Goal: Task Accomplishment & Management: Complete application form

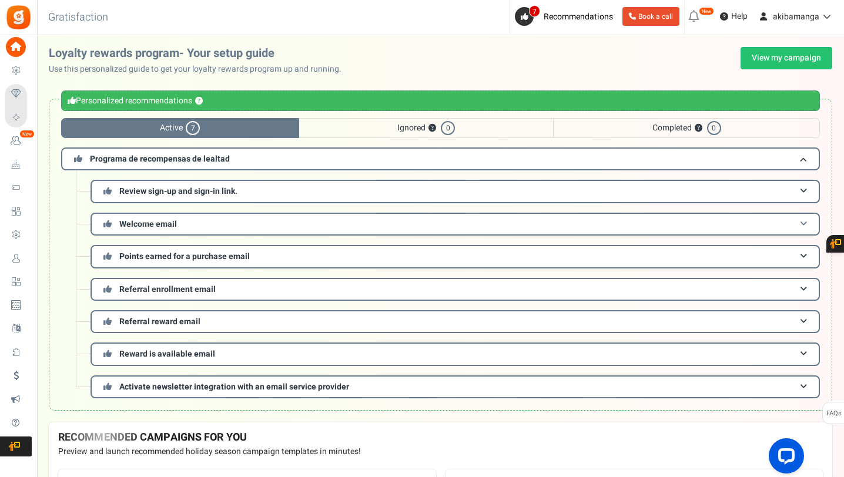
scroll to position [1, 0]
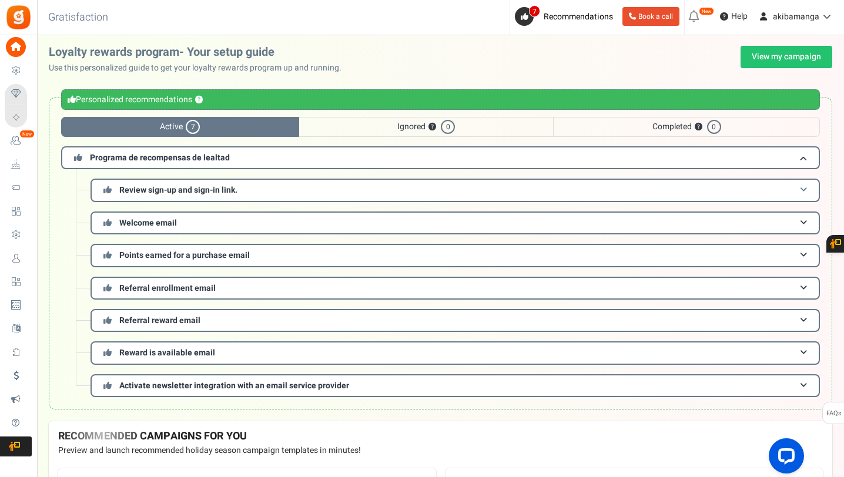
click at [266, 181] on h3 "Review sign-up and sign-in link." at bounding box center [454, 190] width 729 height 23
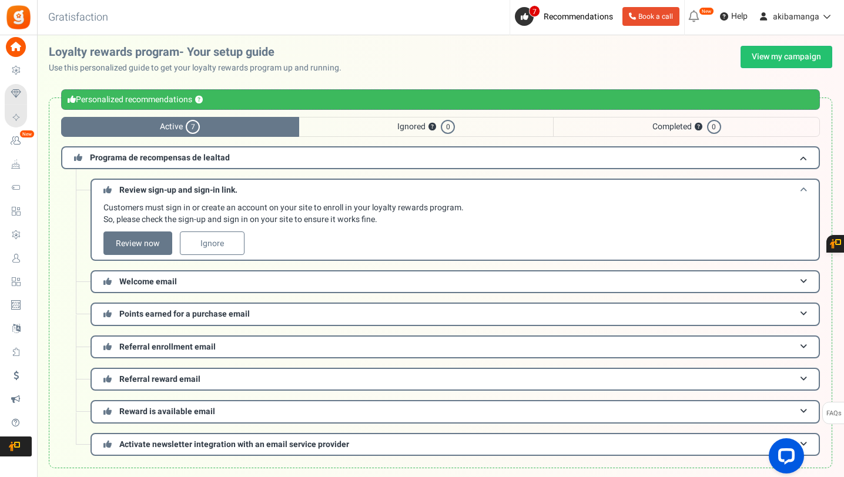
scroll to position [0, 0]
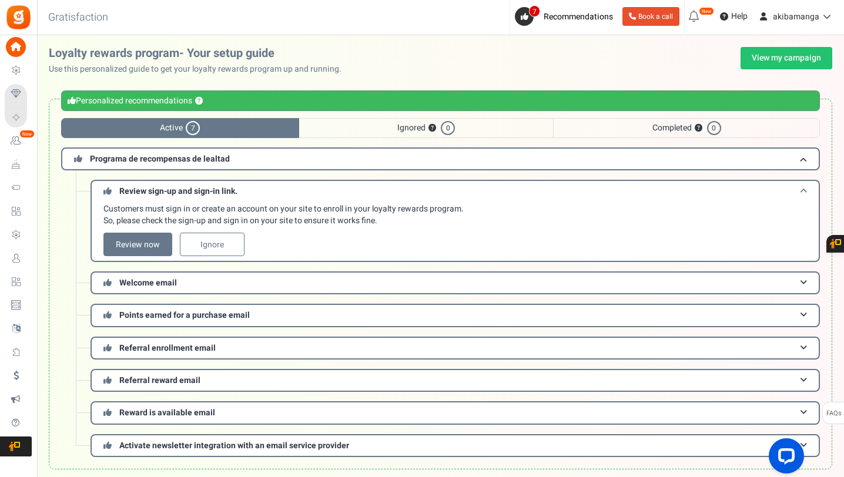
click at [266, 181] on h3 "Review sign-up and sign-in link." at bounding box center [454, 191] width 729 height 22
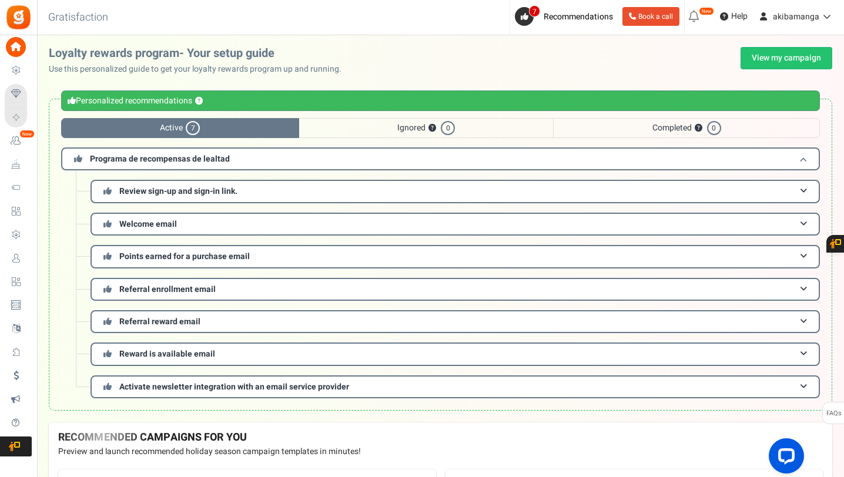
scroll to position [1, 0]
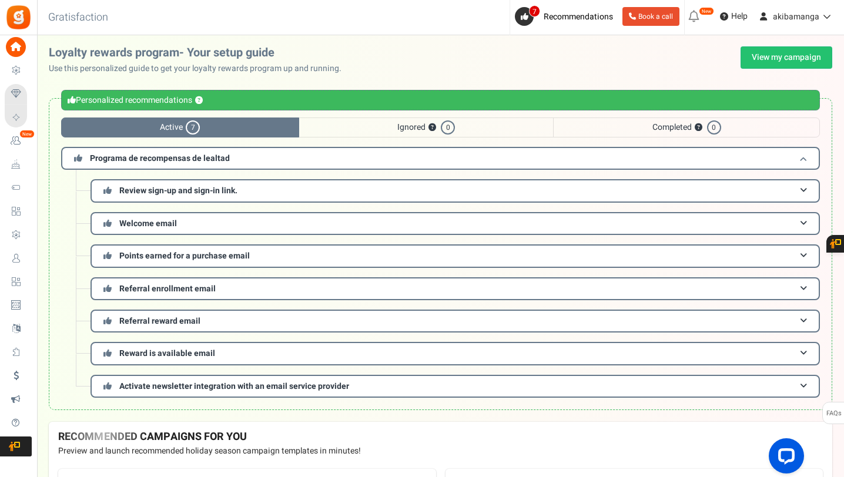
click at [262, 164] on h3 "Programa de recompensas de lealtad" at bounding box center [440, 158] width 758 height 23
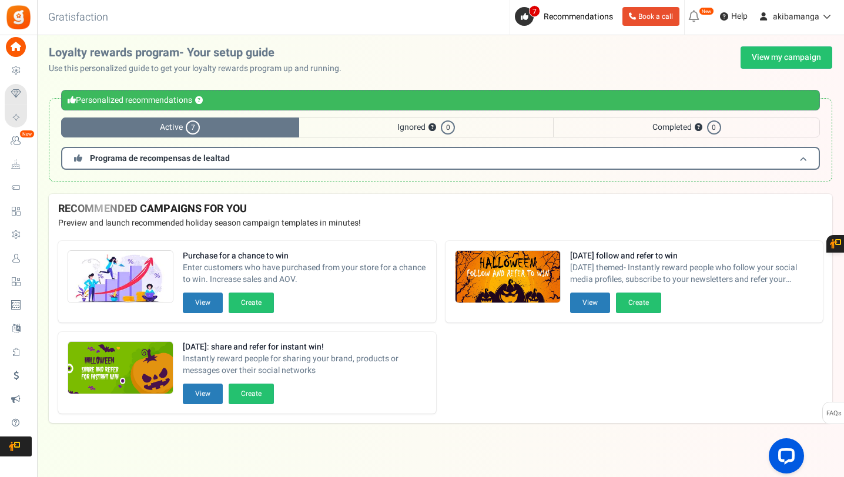
click at [262, 164] on h3 "Programa de recompensas de lealtad" at bounding box center [440, 158] width 758 height 23
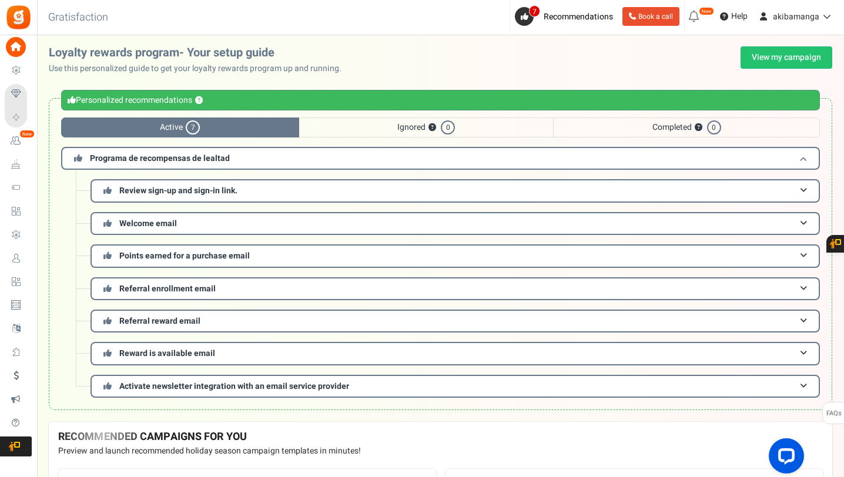
scroll to position [0, 0]
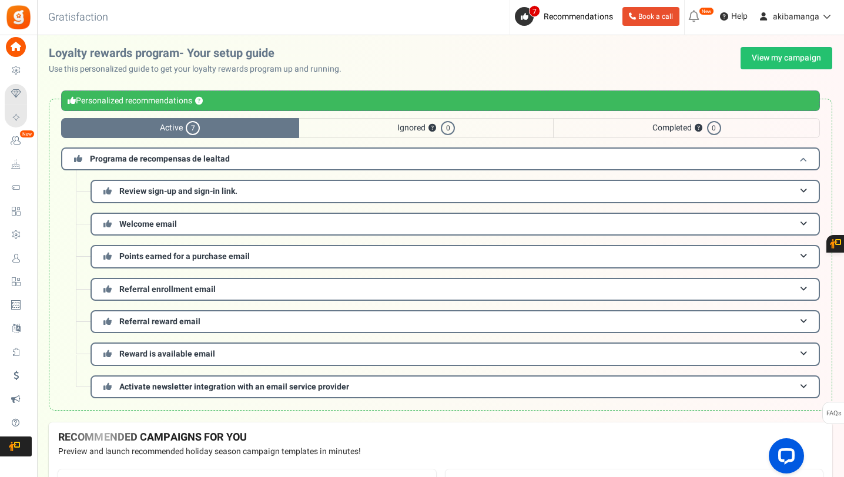
click at [262, 164] on h3 "Programa de recompensas de lealtad" at bounding box center [440, 158] width 758 height 23
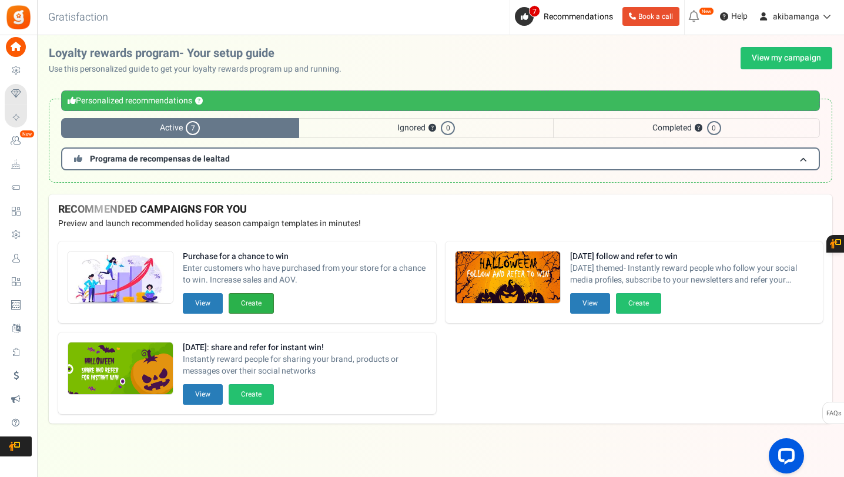
click at [253, 310] on button "Create" at bounding box center [251, 303] width 45 height 21
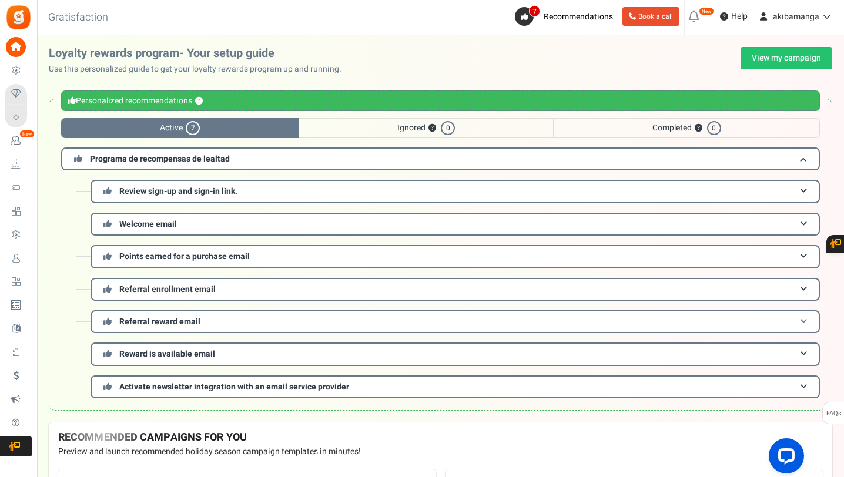
scroll to position [236, 0]
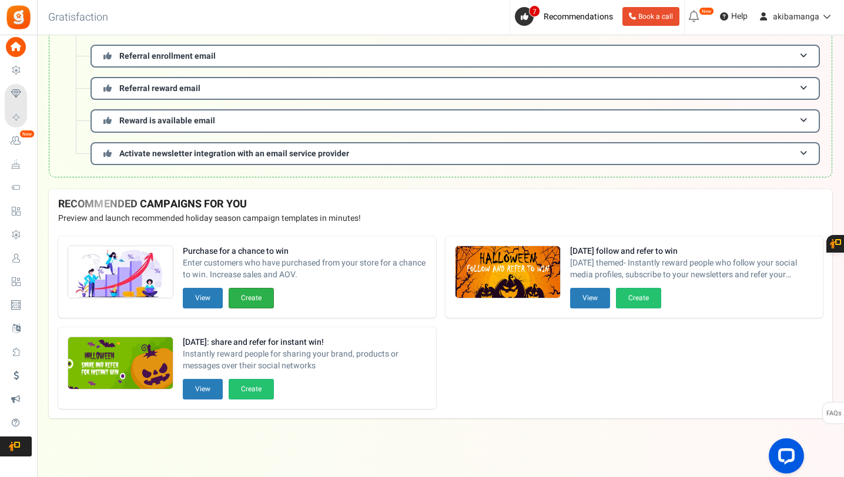
click at [263, 296] on button "Create" at bounding box center [251, 298] width 45 height 21
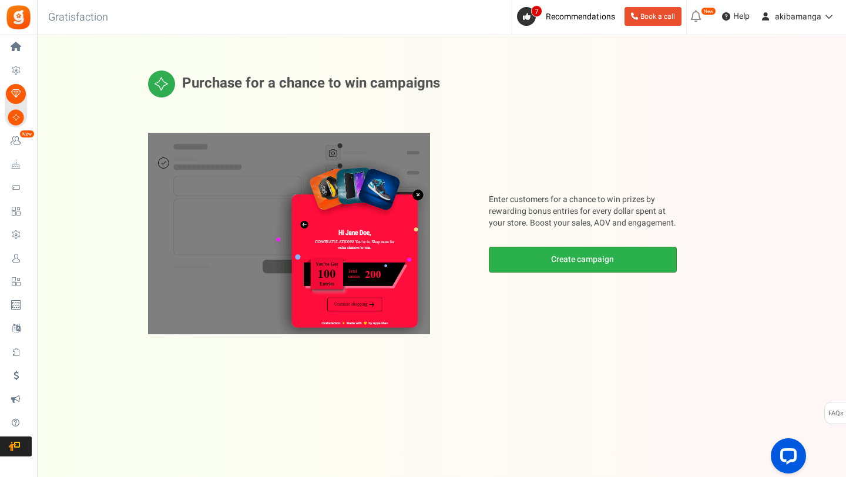
click at [559, 259] on link "Create campaign" at bounding box center [583, 260] width 188 height 26
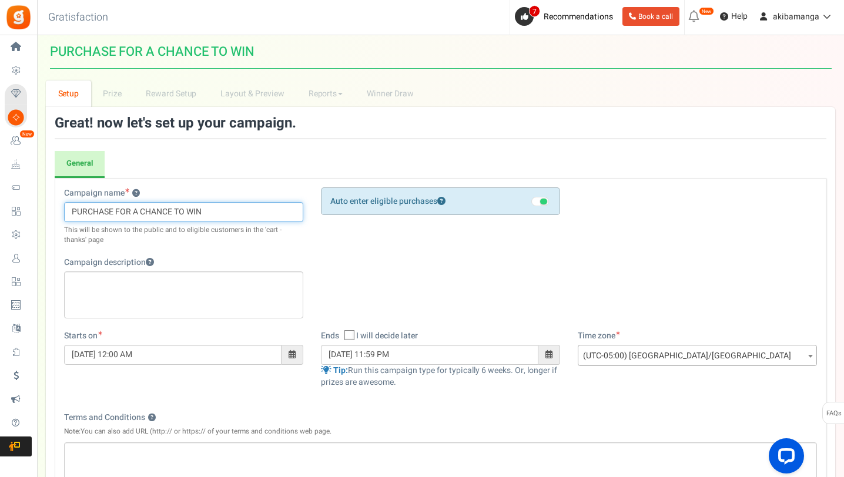
click at [251, 206] on input "PURCHASE FOR A CHANCE TO WIN" at bounding box center [183, 212] width 239 height 20
type input "puntos"
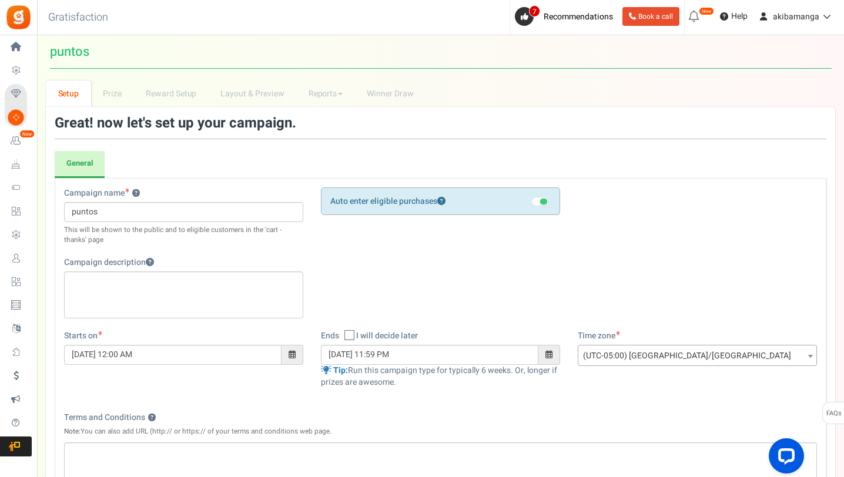
click at [405, 264] on div "Campaign name ? Display Title shown publicly puntos This will be shown to the p…" at bounding box center [440, 258] width 770 height 143
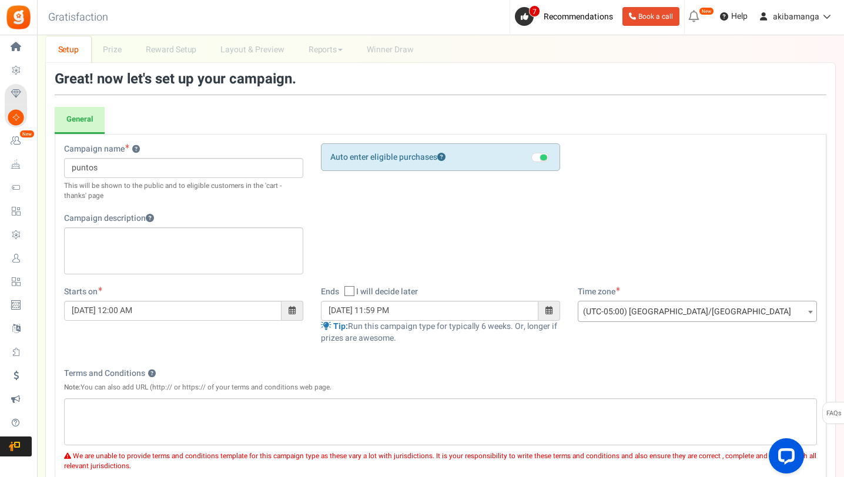
scroll to position [38, 0]
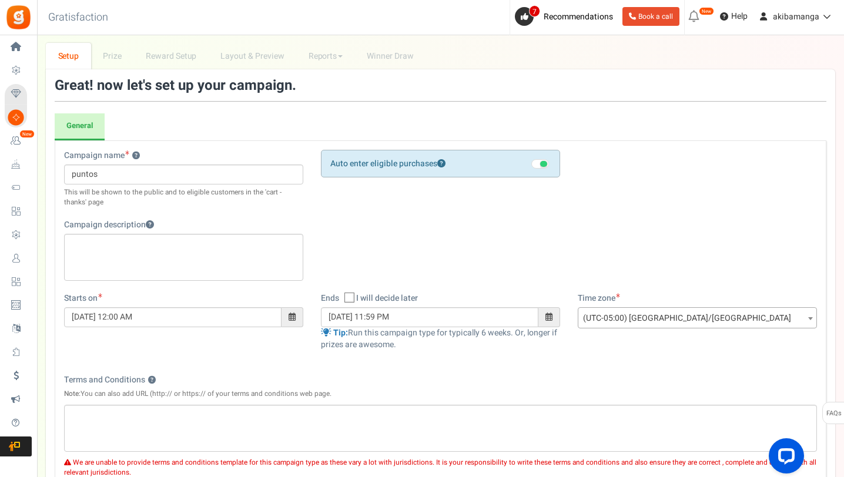
click at [354, 297] on span at bounding box center [349, 298] width 10 height 10
click at [340, 297] on input "I will decide later" at bounding box center [337, 299] width 8 height 8
checkbox input "true"
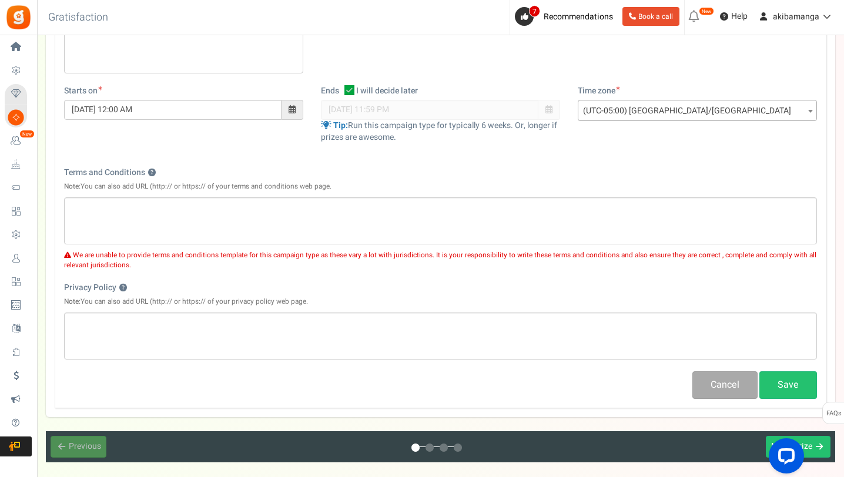
scroll to position [247, 0]
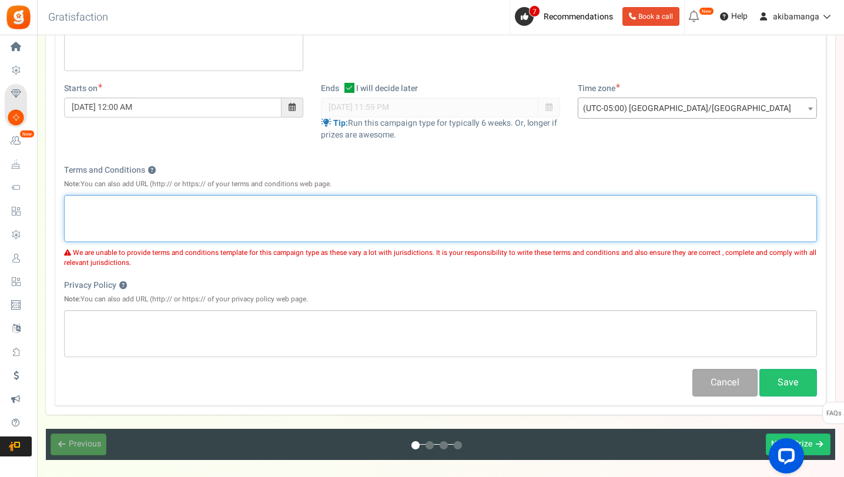
click at [177, 202] on p "Editor de Texto Enriquecido, competition_terms" at bounding box center [440, 205] width 737 height 12
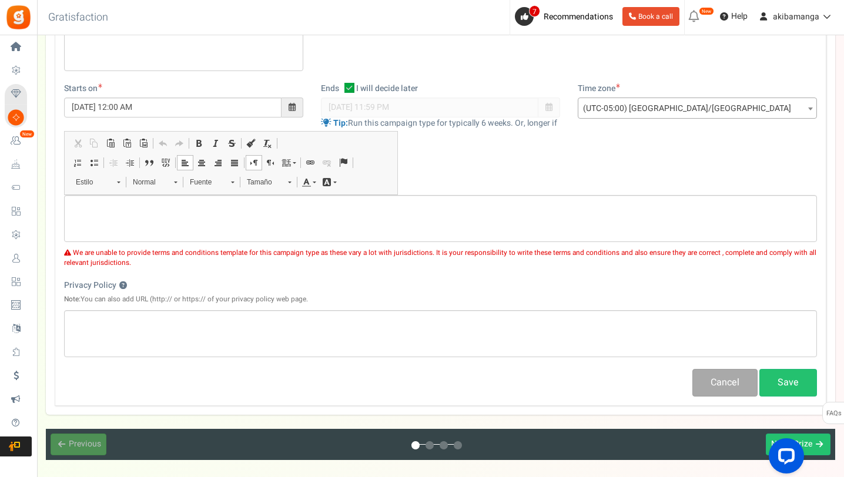
click at [272, 291] on div "Privacy Policy ? Note: You can also add URL (http:// or https:// of your privac…" at bounding box center [440, 292] width 753 height 25
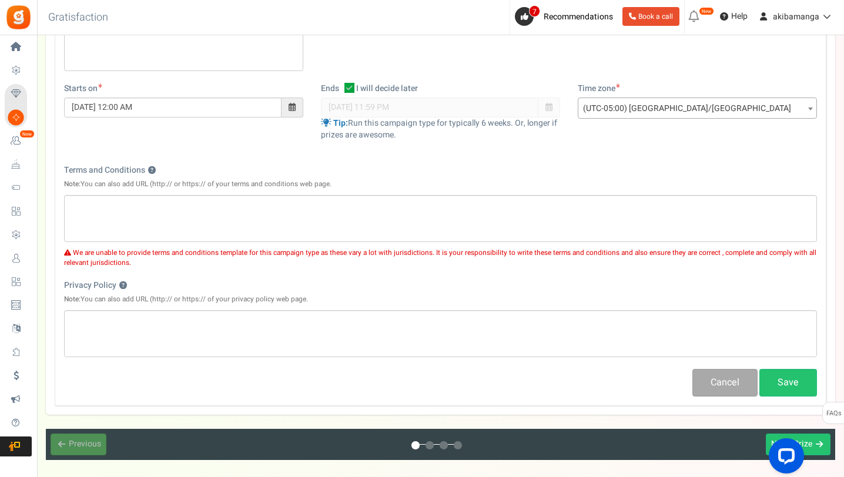
click at [261, 254] on span "We are unable to provide terms and conditions template for this campaign type a…" at bounding box center [440, 258] width 752 height 20
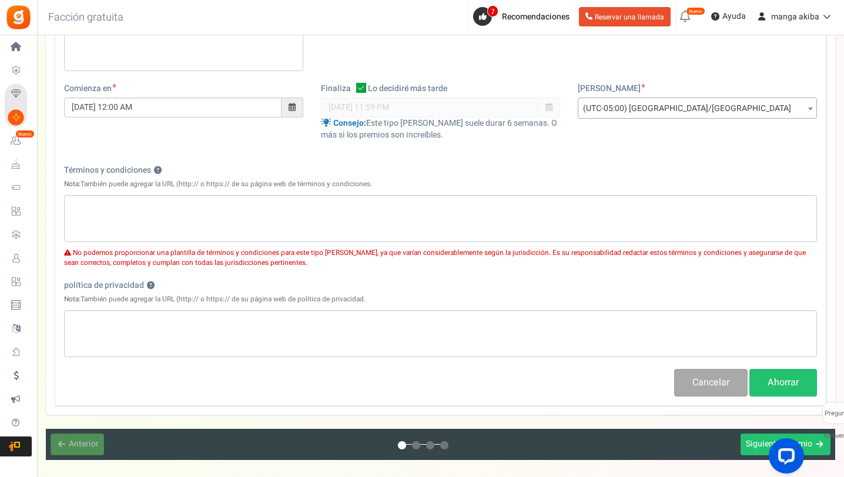
click at [98, 263] on font "No podemos proporcionar una plantilla de términos y condiciones para este tipo …" at bounding box center [434, 258] width 741 height 20
click at [292, 268] on div "Nombre de la campaña ? Display Title shown publicly puntos Esto se mostrará al …" at bounding box center [440, 168] width 771 height 475
drag, startPoint x: 293, startPoint y: 267, endPoint x: 128, endPoint y: 244, distance: 166.7
click at [64, 262] on div "No podemos proporcionar una plantilla de términos y condiciones para este tipo …" at bounding box center [440, 255] width 753 height 26
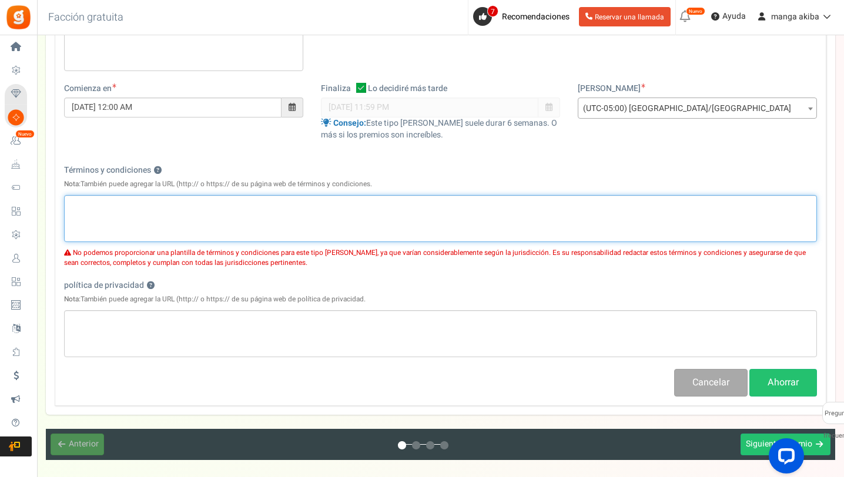
click at [197, 214] on div "Editor de Texto Enriquecido, competencia_términos" at bounding box center [440, 218] width 753 height 47
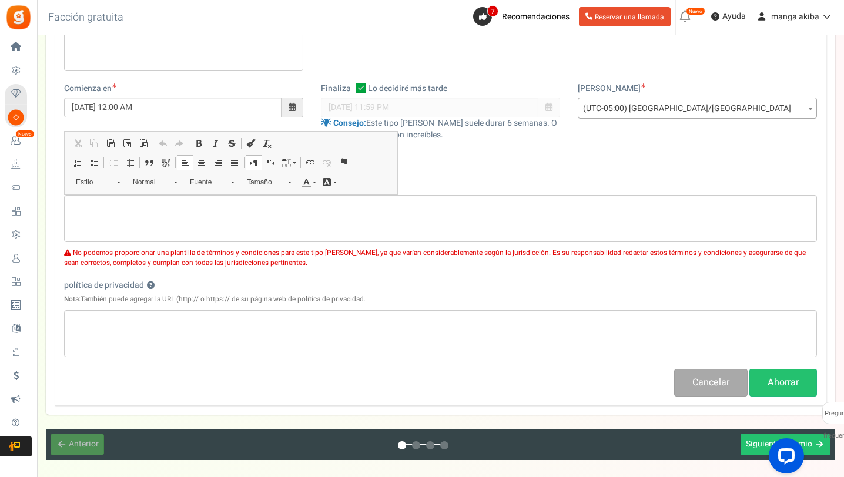
drag, startPoint x: 223, startPoint y: 247, endPoint x: 240, endPoint y: 273, distance: 30.8
click at [224, 247] on div "No podemos proporcionar una plantilla de términos y condiciones para este tipo …" at bounding box center [440, 255] width 753 height 26
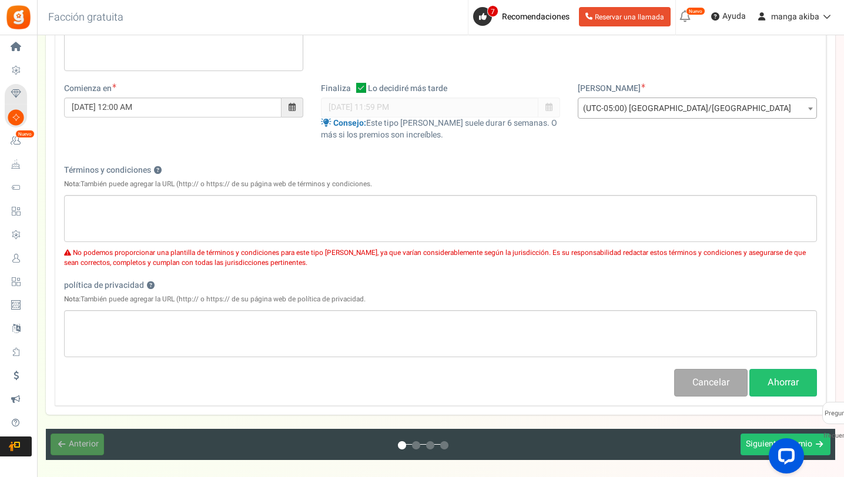
click at [247, 280] on div "política de privacidad ? Nota: También puede agregar la URL (http:// o https://…" at bounding box center [440, 292] width 753 height 25
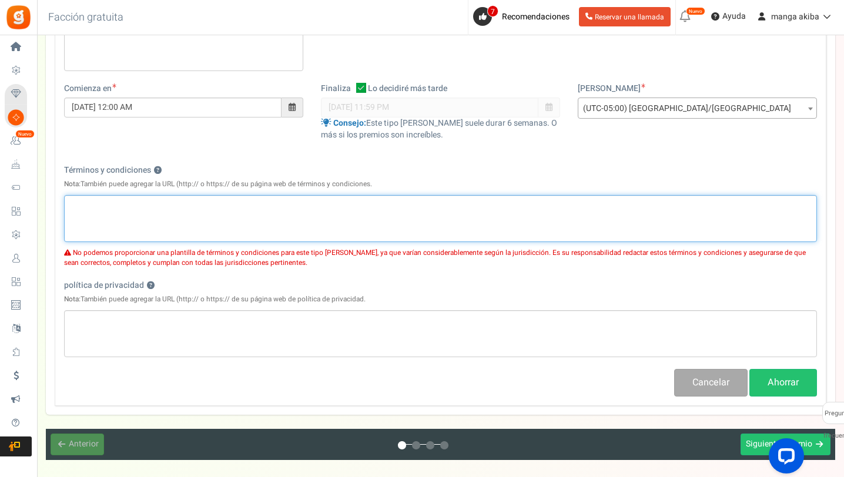
click at [264, 202] on p "Editor de Texto Enriquecido, competencia_términos" at bounding box center [440, 205] width 737 height 12
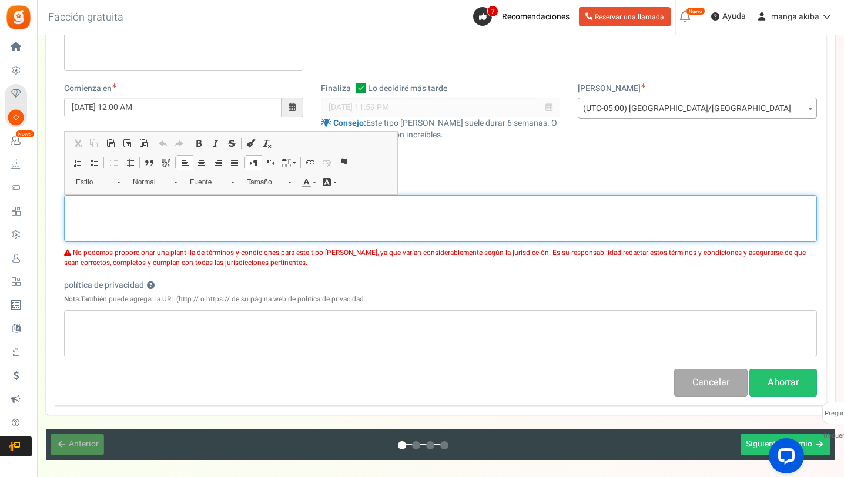
click at [274, 238] on div "Editor de Texto Enriquecido, competencia_términos" at bounding box center [440, 218] width 753 height 47
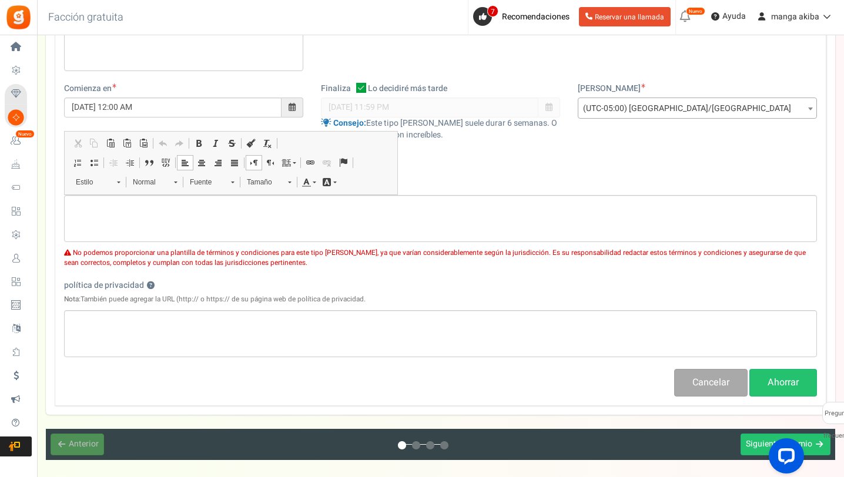
click at [498, 156] on div "Nombre de la campaña ? Display Title shown publicly puntos Esto se mostrará al …" at bounding box center [440, 168] width 771 height 475
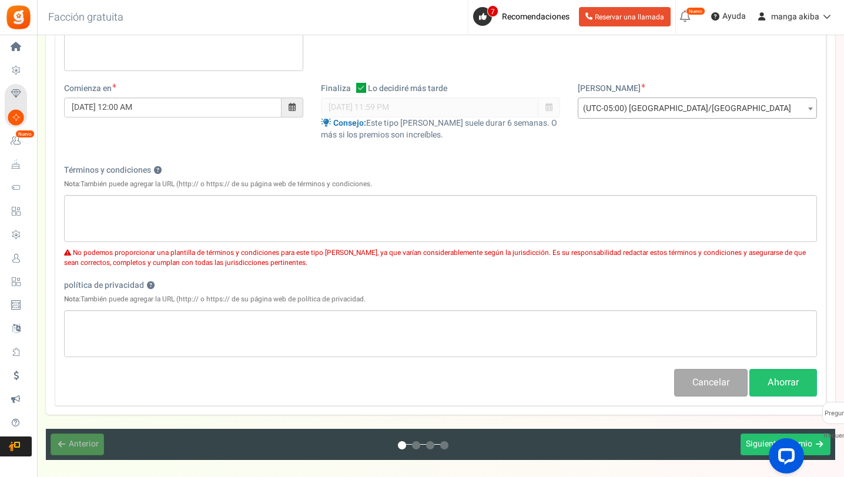
click at [169, 183] on font "También puede agregar la URL (http:// o https:// de su página web de términos y…" at bounding box center [225, 184] width 291 height 10
click at [228, 187] on font "También puede agregar la URL (http:// o https:// de su página web de términos y…" at bounding box center [225, 184] width 291 height 10
drag, startPoint x: 182, startPoint y: 184, endPoint x: 201, endPoint y: 184, distance: 19.4
click at [201, 184] on font "También puede agregar la URL (http:// o https:// de su página web de términos y…" at bounding box center [225, 184] width 291 height 10
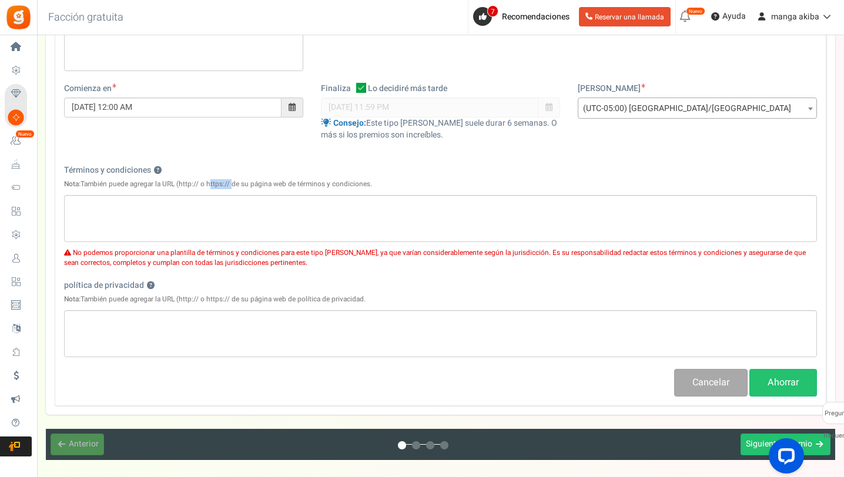
drag, startPoint x: 208, startPoint y: 184, endPoint x: 230, endPoint y: 183, distance: 22.3
click at [230, 183] on font "También puede agregar la URL (http:// o https:// de su página web de términos y…" at bounding box center [225, 184] width 291 height 10
copy font "https://"
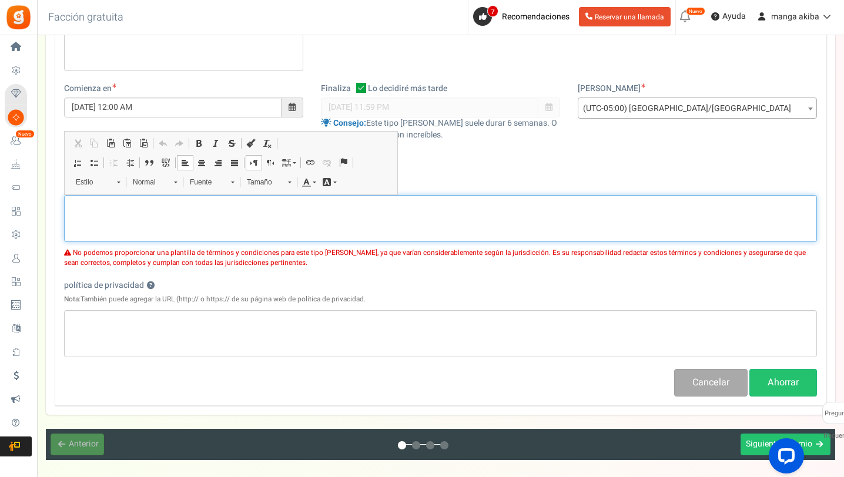
click at [142, 218] on div "Editor de Texto Enriquecido, competencia_términos" at bounding box center [440, 218] width 753 height 47
paste div "Editor de Texto Enriquecido, competencia_términos"
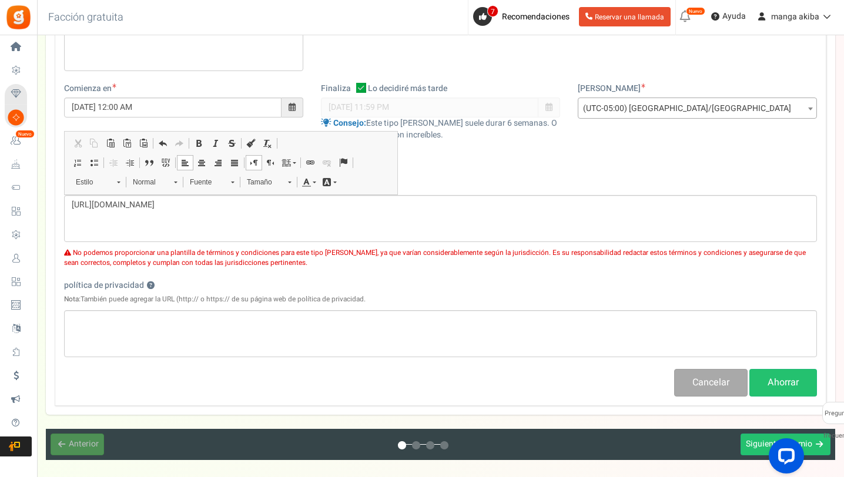
click at [439, 263] on div "No podemos proporcionar una plantilla de términos y condiciones para este tipo …" at bounding box center [440, 255] width 753 height 26
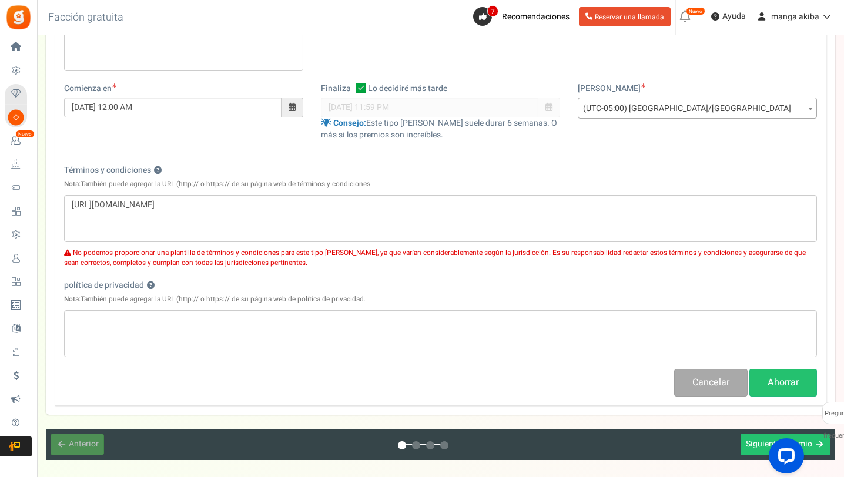
scroll to position [302, 0]
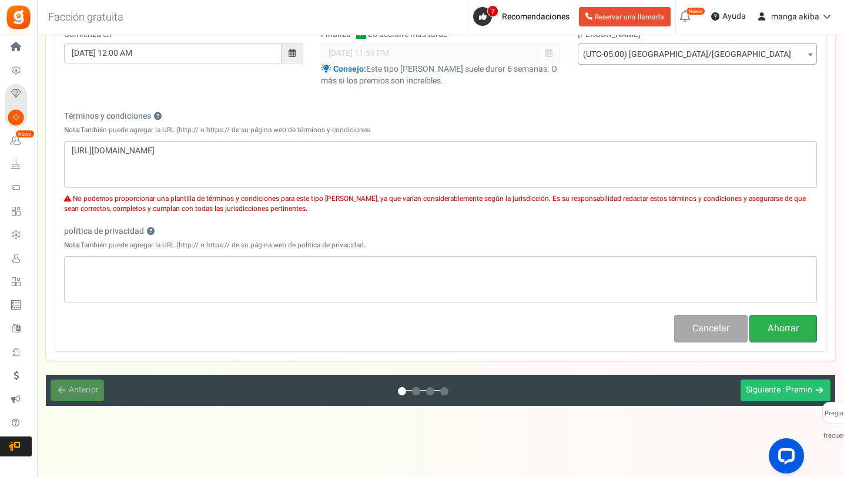
click at [787, 329] on font "Ahorrar" at bounding box center [782, 328] width 31 height 14
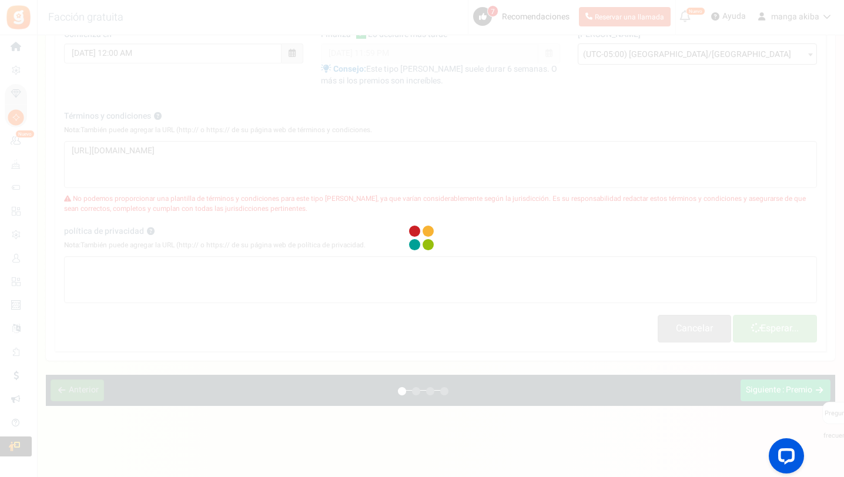
select select
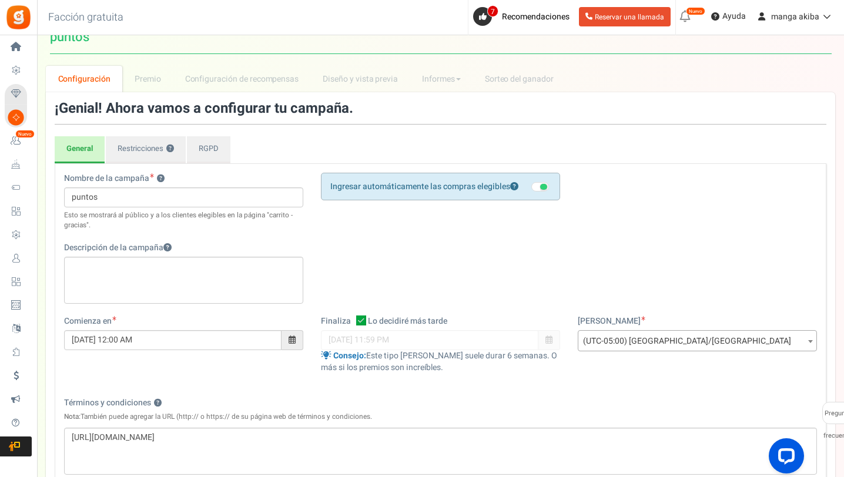
scroll to position [16, 0]
click at [132, 152] on font "Restricciones" at bounding box center [141, 147] width 46 height 11
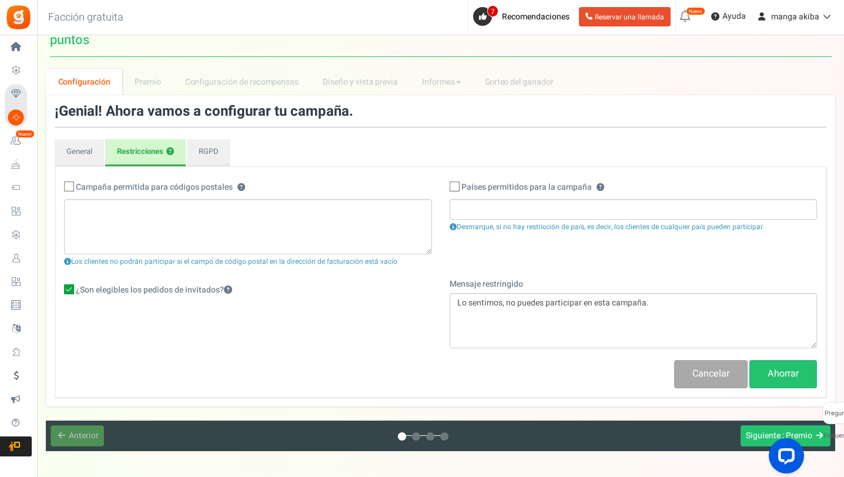
scroll to position [8, 0]
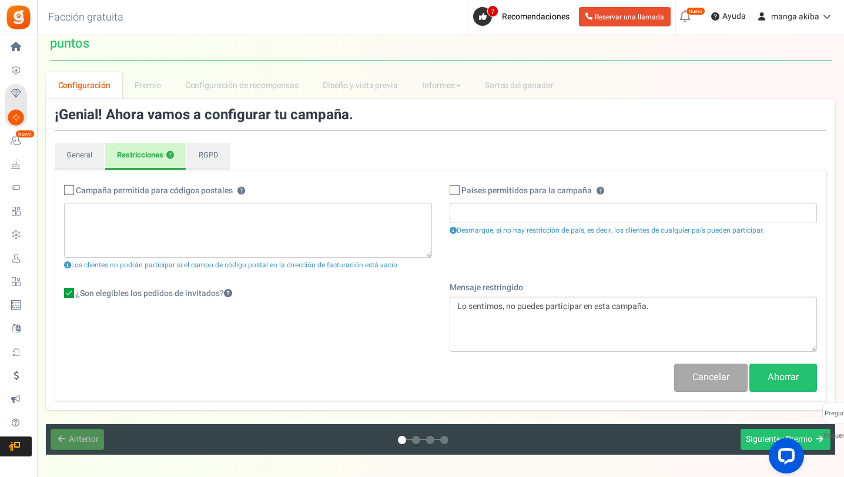
click at [459, 193] on span at bounding box center [454, 190] width 10 height 10
click at [445, 193] on input "Países permitidos para la campaña ? ?" at bounding box center [442, 191] width 8 height 8
checkbox input "true"
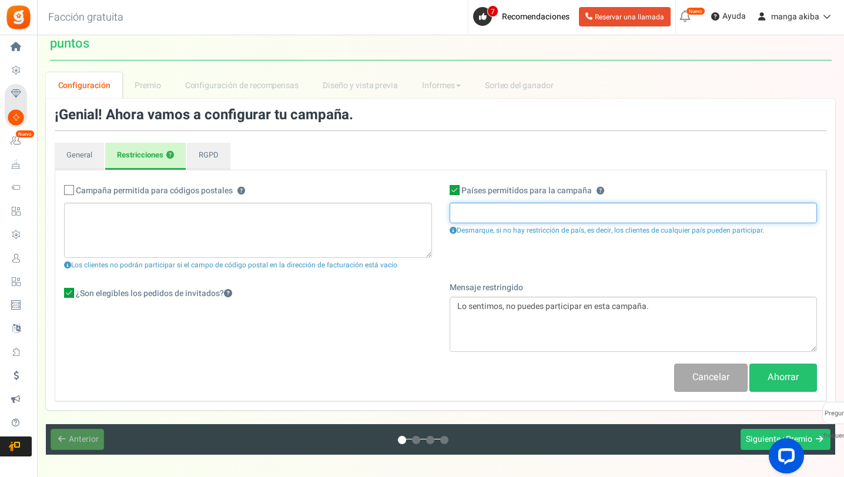
click at [491, 218] on input "search" at bounding box center [633, 212] width 361 height 13
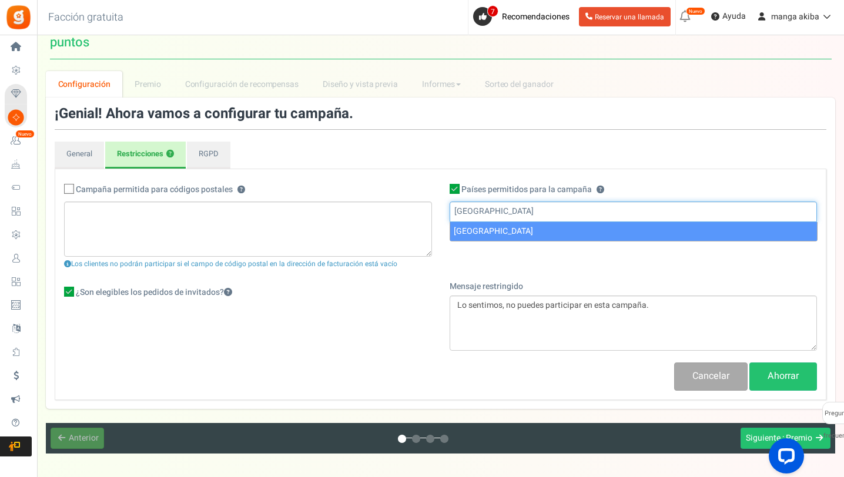
type input "[GEOGRAPHIC_DATA]"
select select "CL"
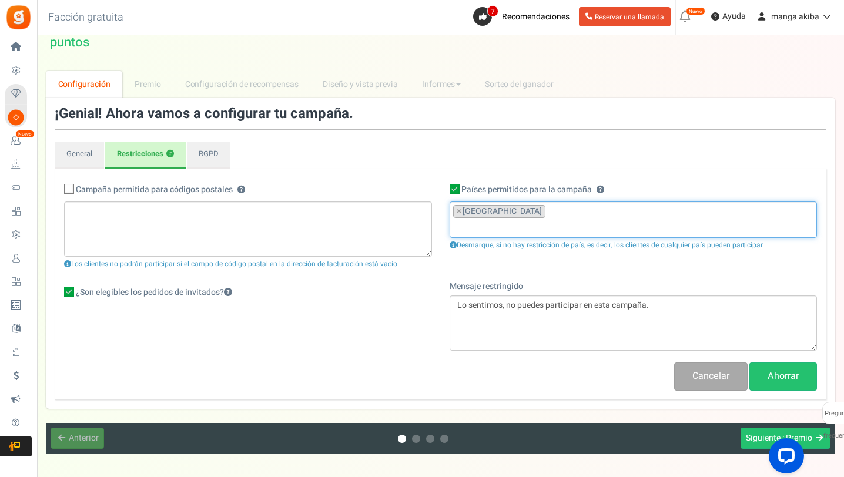
scroll to position [492, 0]
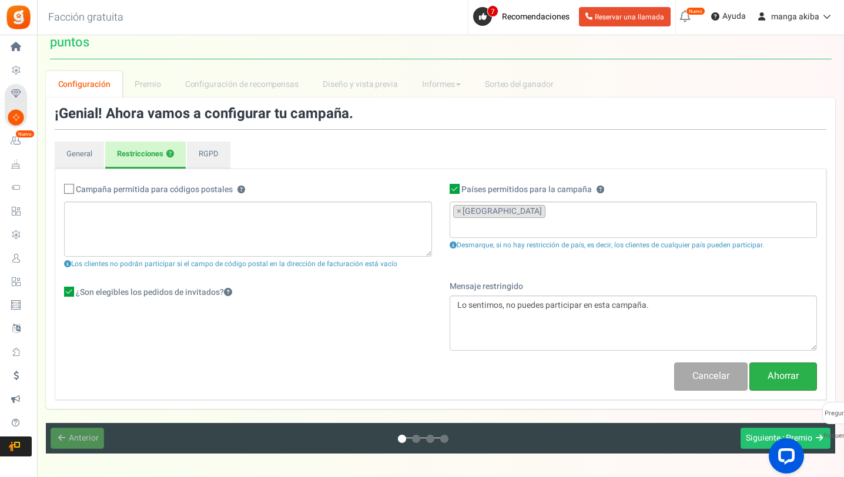
click at [778, 377] on font "Ahorrar" at bounding box center [782, 376] width 31 height 14
click at [210, 158] on font "RGPD" at bounding box center [209, 153] width 20 height 11
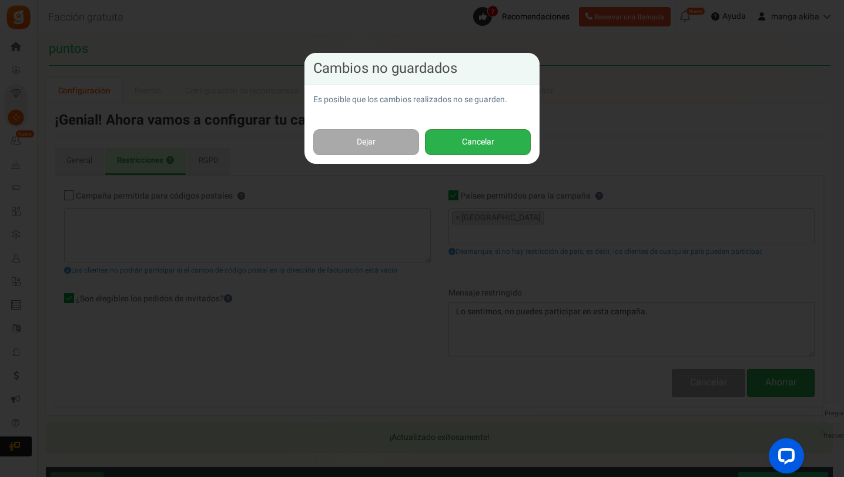
scroll to position [2, 0]
click at [480, 146] on font "Cancelar" at bounding box center [478, 142] width 32 height 12
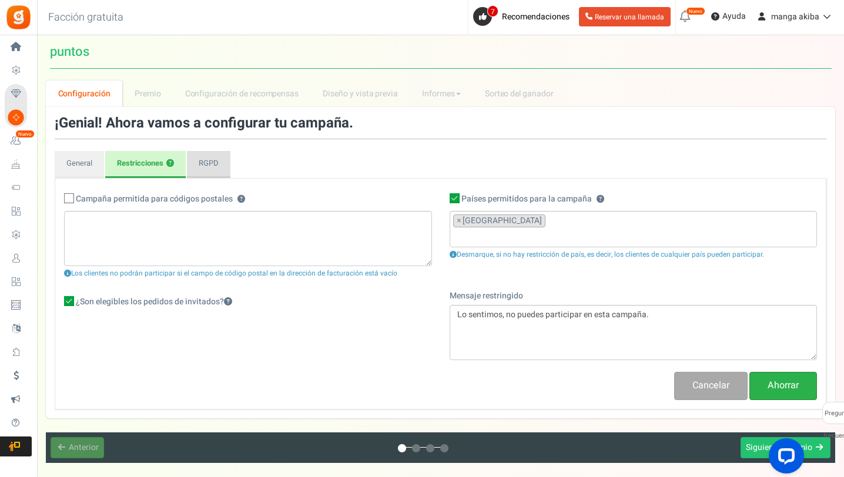
click at [197, 165] on link "RGPD" at bounding box center [208, 164] width 43 height 27
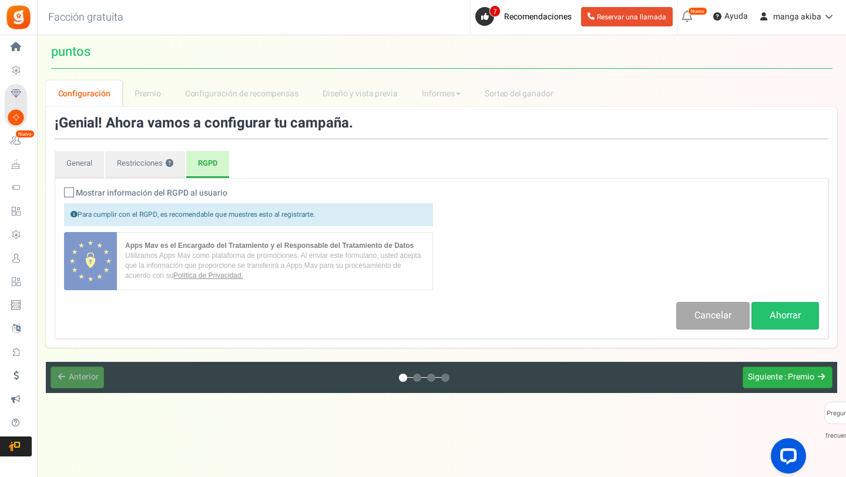
click at [780, 378] on font "Siguiente" at bounding box center [765, 377] width 35 height 12
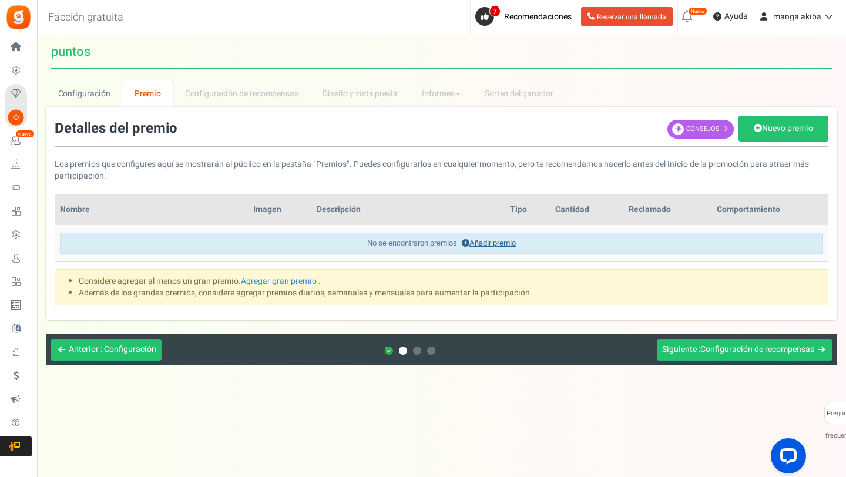
click at [489, 244] on font "Añadir premio" at bounding box center [492, 242] width 46 height 11
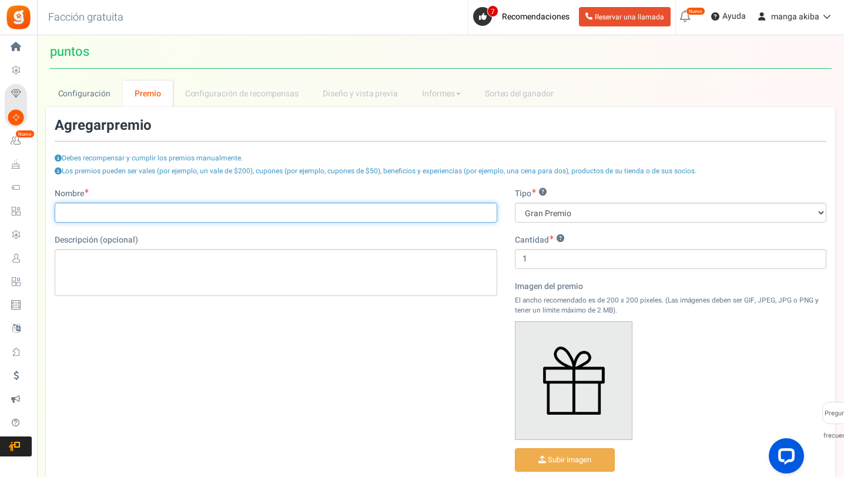
click at [455, 203] on input "Nombre" at bounding box center [276, 213] width 442 height 20
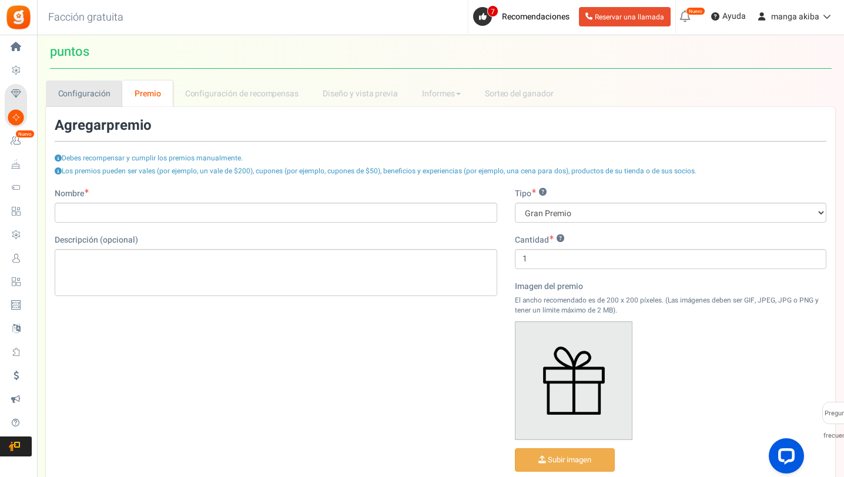
click at [73, 96] on font "Configuración" at bounding box center [84, 94] width 52 height 12
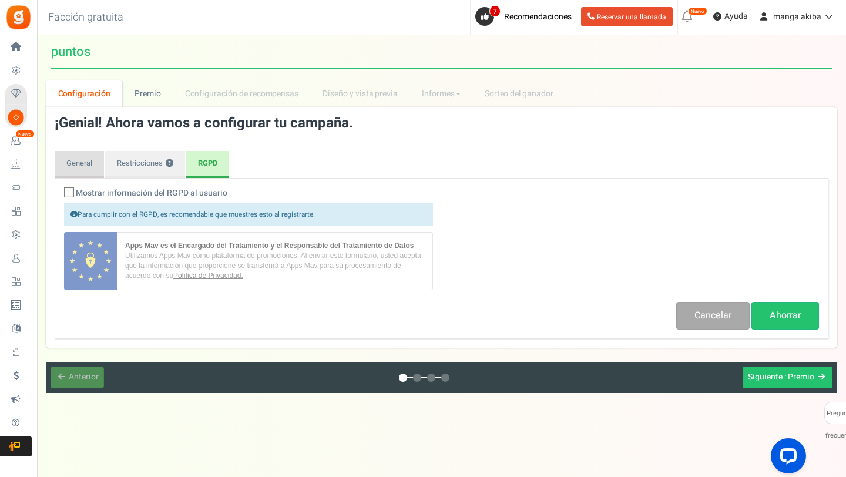
click at [93, 156] on link "General" at bounding box center [79, 164] width 49 height 27
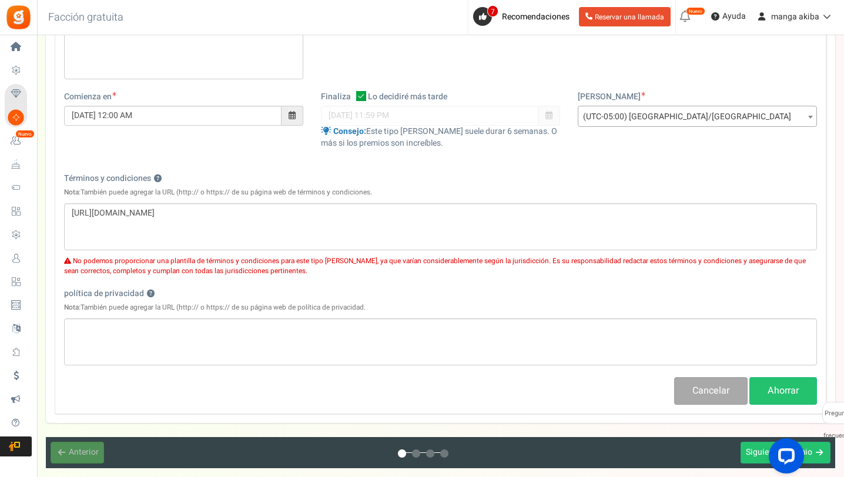
scroll to position [302, 0]
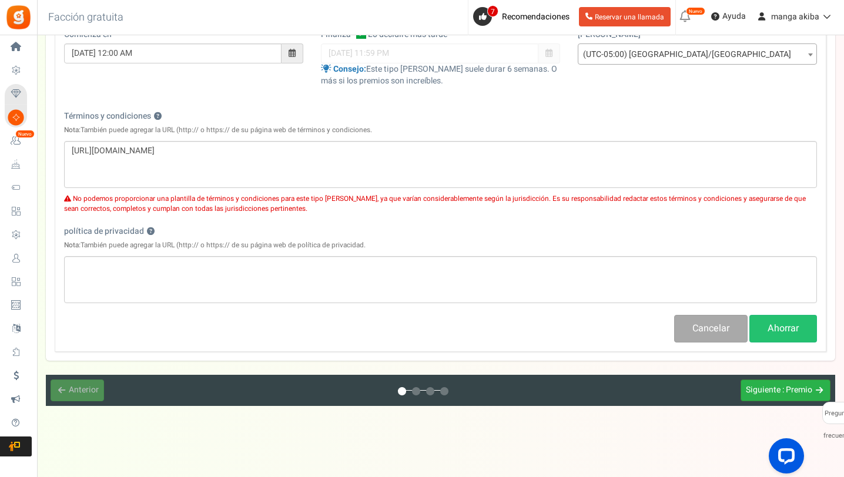
click at [753, 387] on font "Siguiente" at bounding box center [763, 390] width 35 height 12
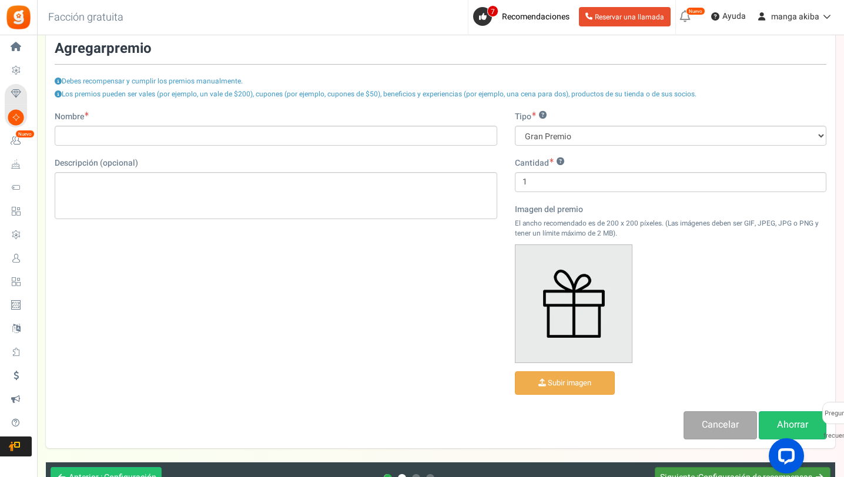
scroll to position [0, 0]
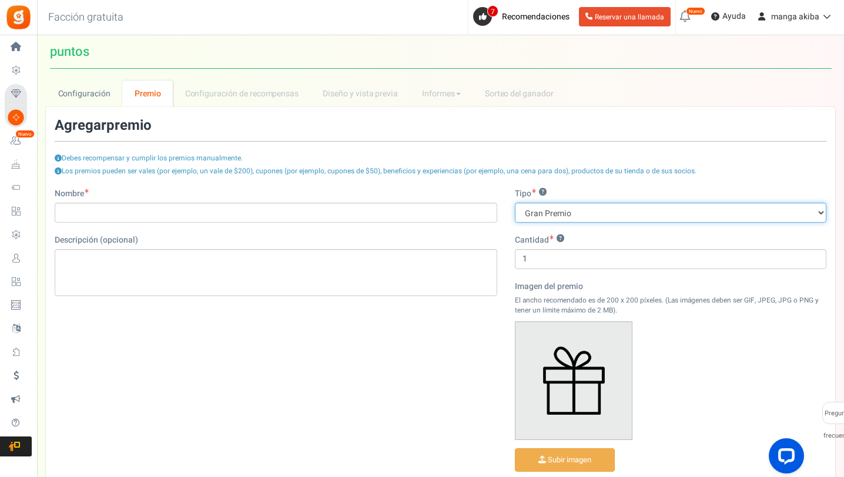
click at [618, 212] on select "Gran Premio Premio diario Premio semanal Premio mensual" at bounding box center [670, 213] width 311 height 20
click at [515, 203] on select "Gran Premio Premio diario Premio semanal Premio mensual" at bounding box center [670, 213] width 311 height 20
click at [607, 220] on select "Gran Premio Premio diario Premio semanal Premio mensual" at bounding box center [670, 213] width 311 height 20
click at [515, 203] on select "Gran Premio Premio diario Premio semanal Premio mensual" at bounding box center [670, 213] width 311 height 20
click at [450, 194] on div "Nombre" at bounding box center [276, 205] width 442 height 35
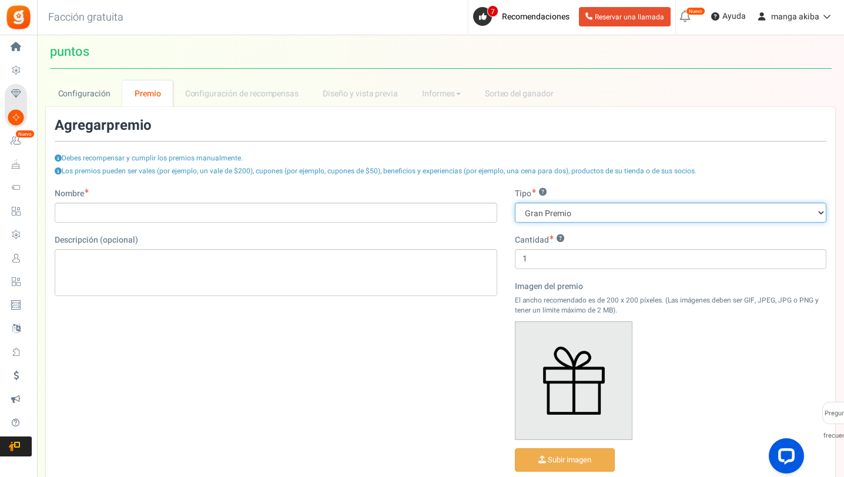
click at [563, 217] on select "Gran Premio Premio diario Premio semanal Premio mensual" at bounding box center [670, 213] width 311 height 20
click at [515, 203] on select "Gran Premio Premio diario Premio semanal Premio mensual" at bounding box center [670, 213] width 311 height 20
click at [606, 211] on select "Gran Premio Premio diario Premio semanal Premio mensual" at bounding box center [670, 213] width 311 height 20
select select "weekly"
click at [515, 203] on select "Gran Premio Premio diario Premio semanal Premio mensual" at bounding box center [670, 213] width 311 height 20
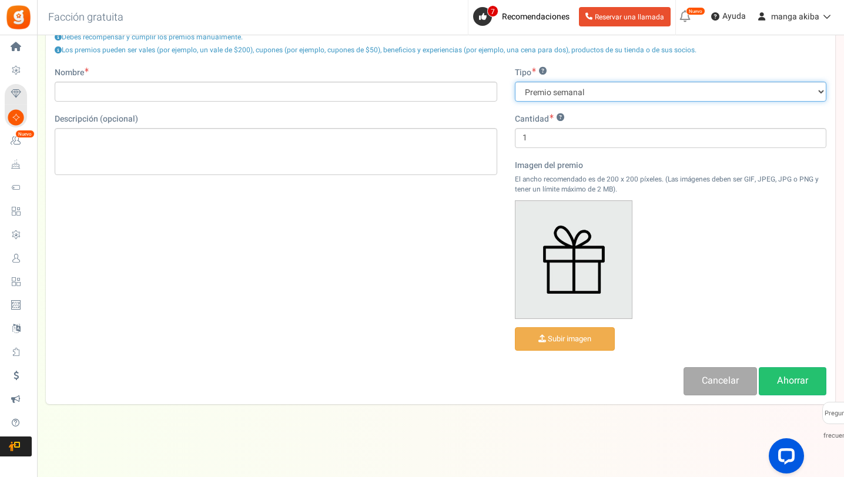
scroll to position [126, 0]
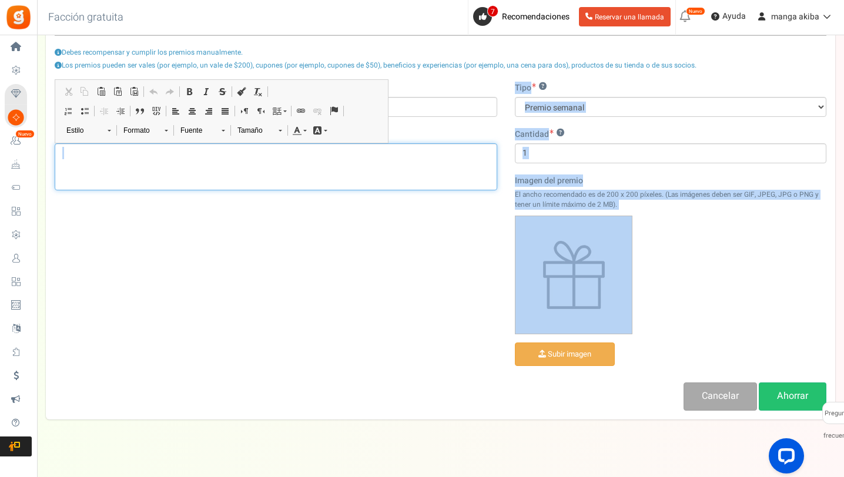
drag, startPoint x: 664, startPoint y: 329, endPoint x: 60, endPoint y: 61, distance: 661.5
click at [58, 59] on form "Agregar Editar premio Debes recompensar y cumplir los premios manualmente. Los …" at bounding box center [440, 211] width 771 height 398
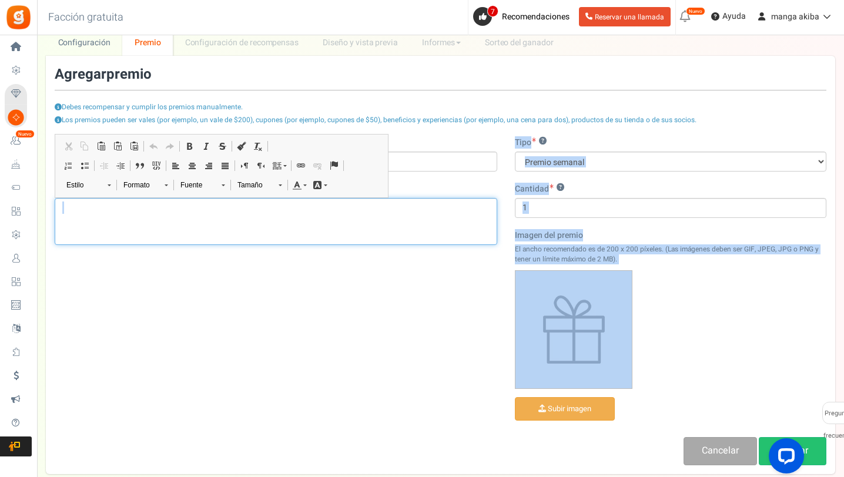
scroll to position [0, 0]
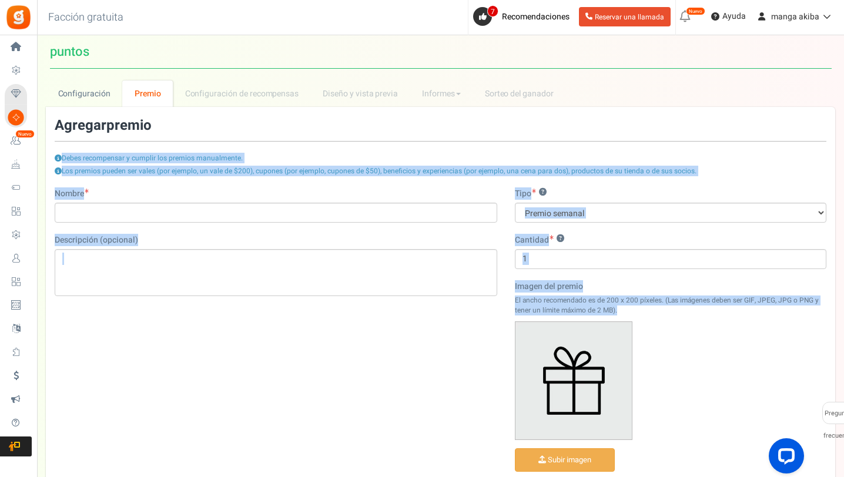
drag, startPoint x: 62, startPoint y: 113, endPoint x: 667, endPoint y: 397, distance: 668.1
click at [667, 397] on div "control de premio inicial Detalles del premio Nuevo premio Consejos Los premios…" at bounding box center [440, 316] width 789 height 418
